Goal: Navigation & Orientation: Find specific page/section

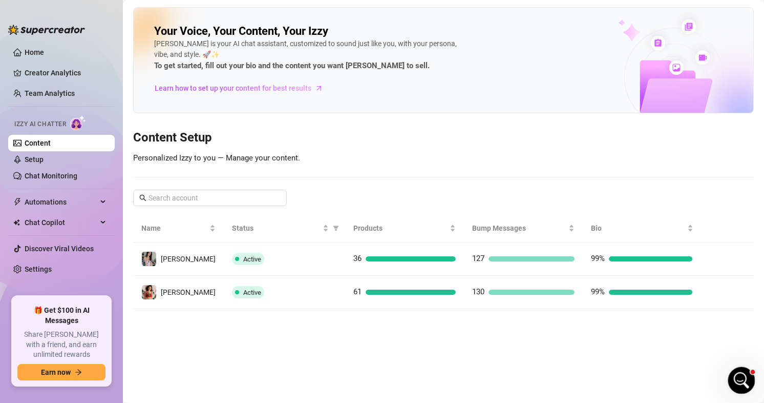
click at [746, 375] on icon "Open Intercom Messenger" at bounding box center [740, 378] width 17 height 17
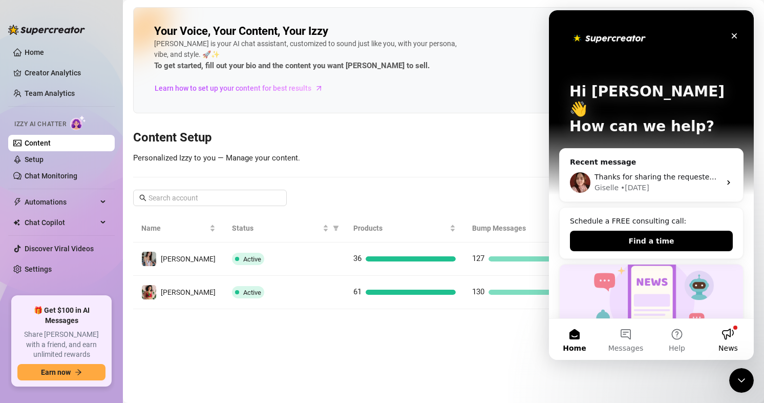
click at [729, 335] on button "News" at bounding box center [728, 339] width 51 height 41
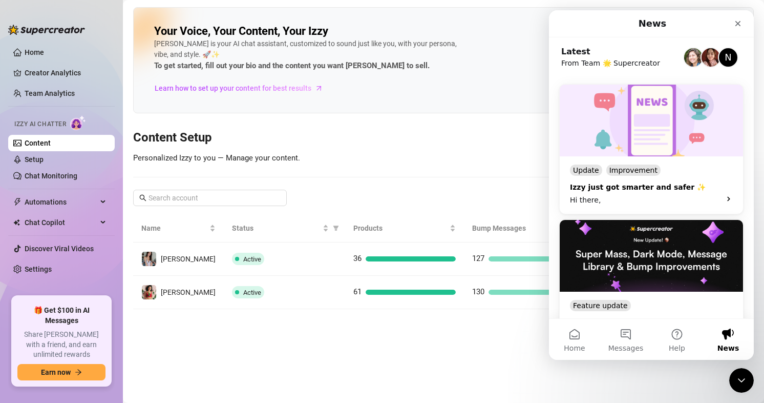
click at [678, 185] on div "Izzy just got smarter and safer ✨" at bounding box center [642, 187] width 144 height 11
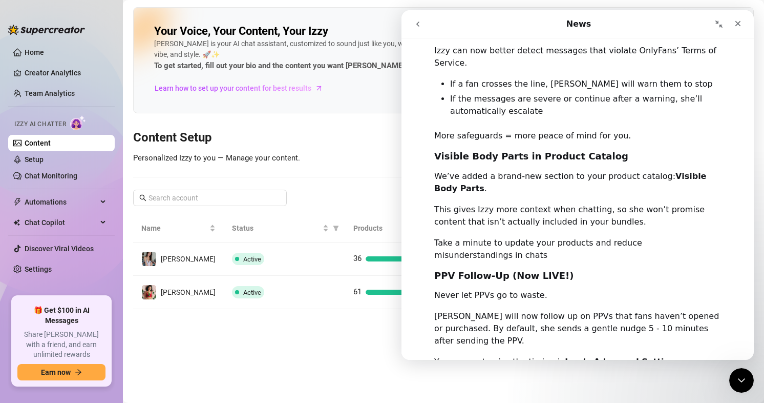
scroll to position [557, 0]
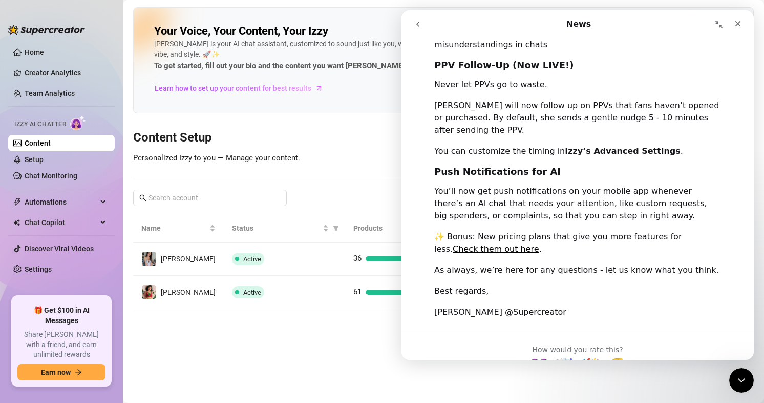
click at [417, 24] on icon "go back" at bounding box center [417, 24] width 3 height 5
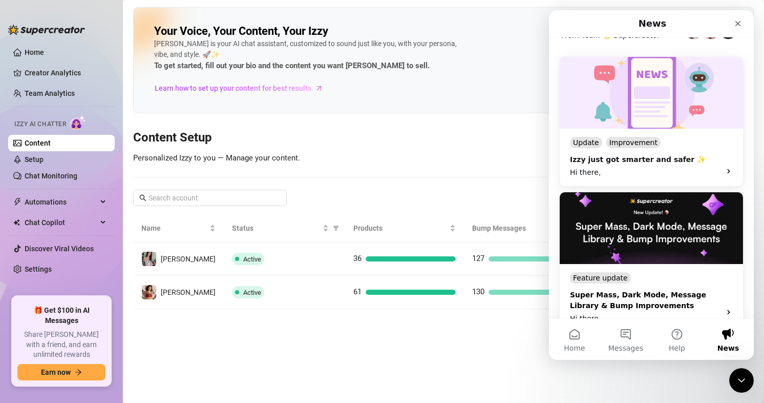
scroll to position [51, 0]
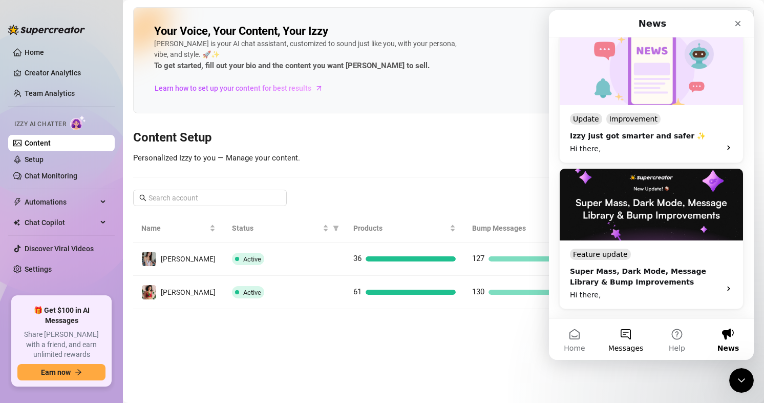
click at [631, 332] on button "Messages" at bounding box center [625, 339] width 51 height 41
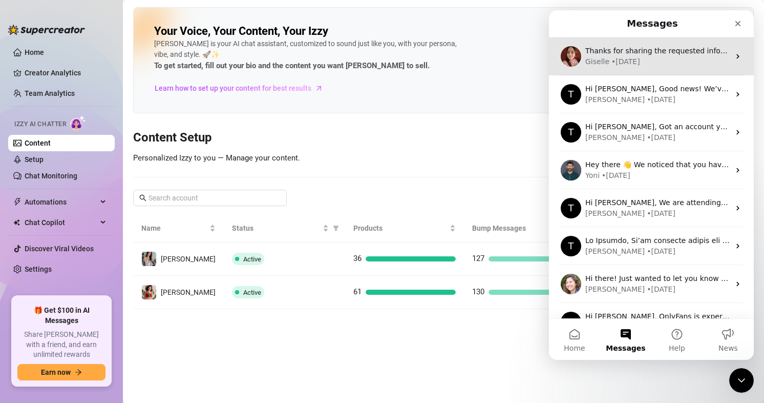
click at [642, 58] on div "Giselle • [DATE]" at bounding box center [658, 61] width 144 height 11
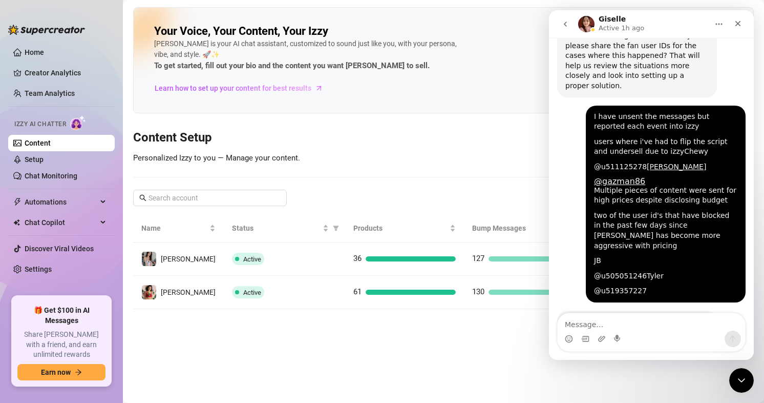
scroll to position [441, 0]
click at [742, 20] on icon "Close" at bounding box center [738, 23] width 8 height 8
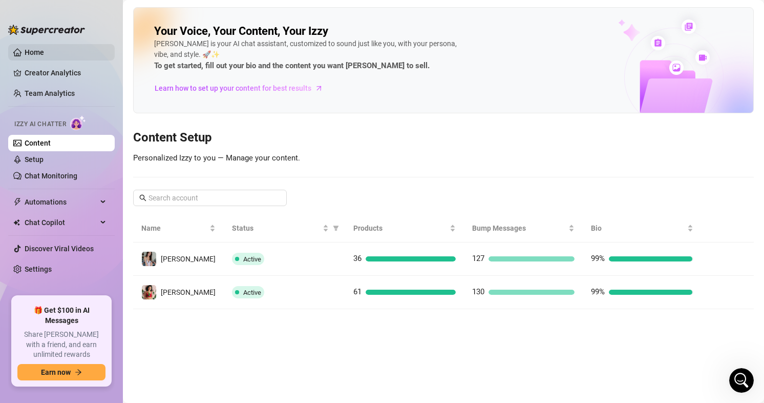
click at [25, 49] on link "Home" at bounding box center [34, 52] width 19 height 8
